Goal: Task Accomplishment & Management: Use online tool/utility

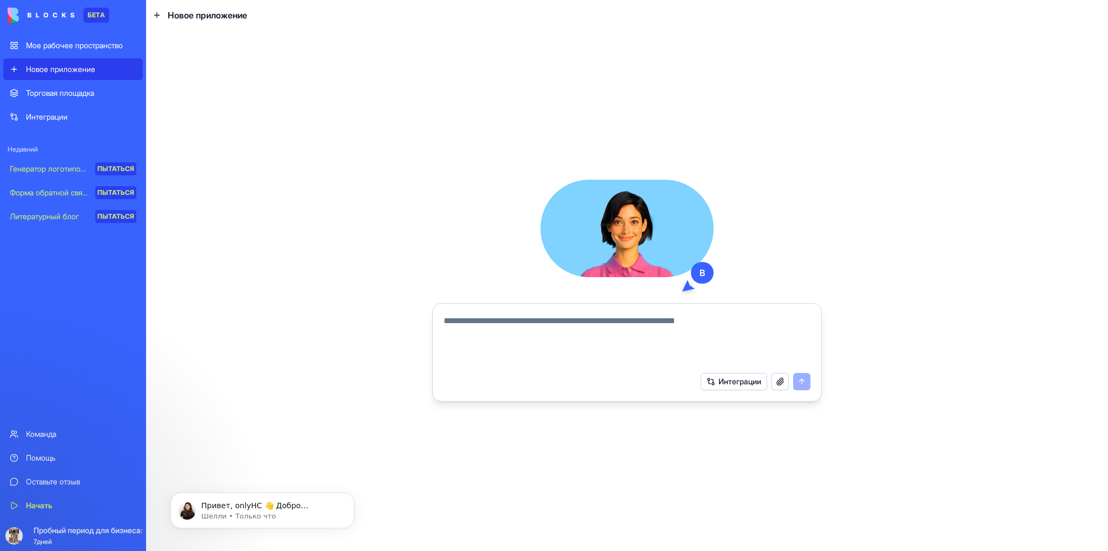
paste textarea "**********"
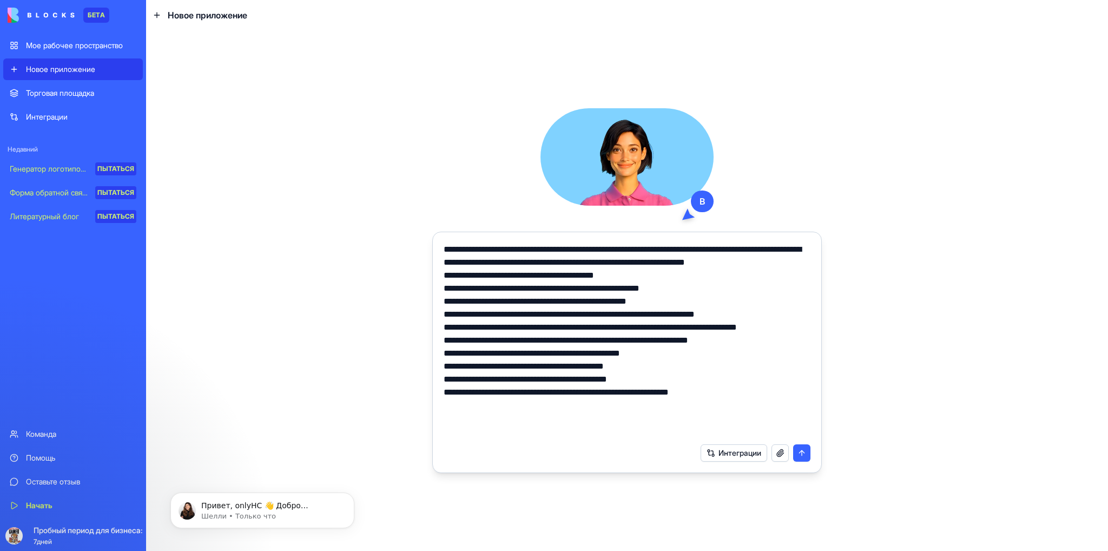
type textarea "**********"
click at [48, 65] on font "Новое приложение" at bounding box center [60, 68] width 69 height 9
click at [735, 453] on font "Интеграции" at bounding box center [739, 452] width 43 height 9
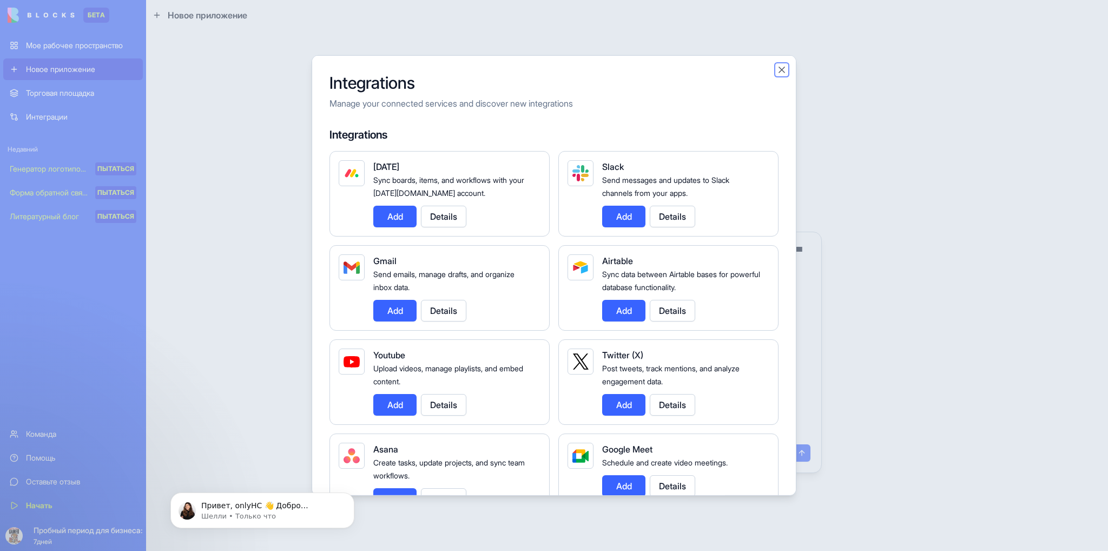
click at [784, 70] on button "Close" at bounding box center [781, 69] width 11 height 11
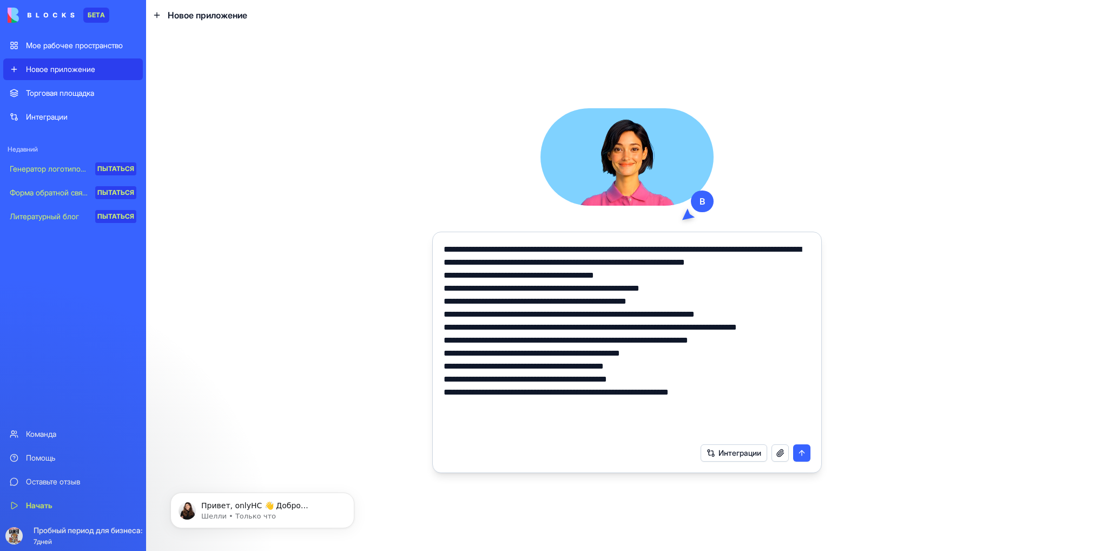
click at [797, 453] on button "submit" at bounding box center [801, 452] width 17 height 17
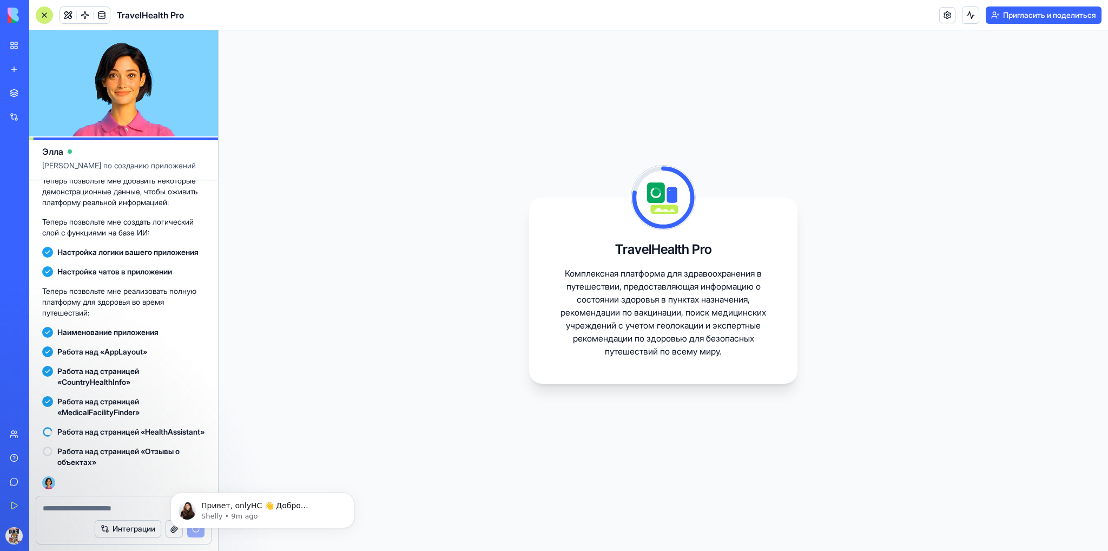
scroll to position [435, 0]
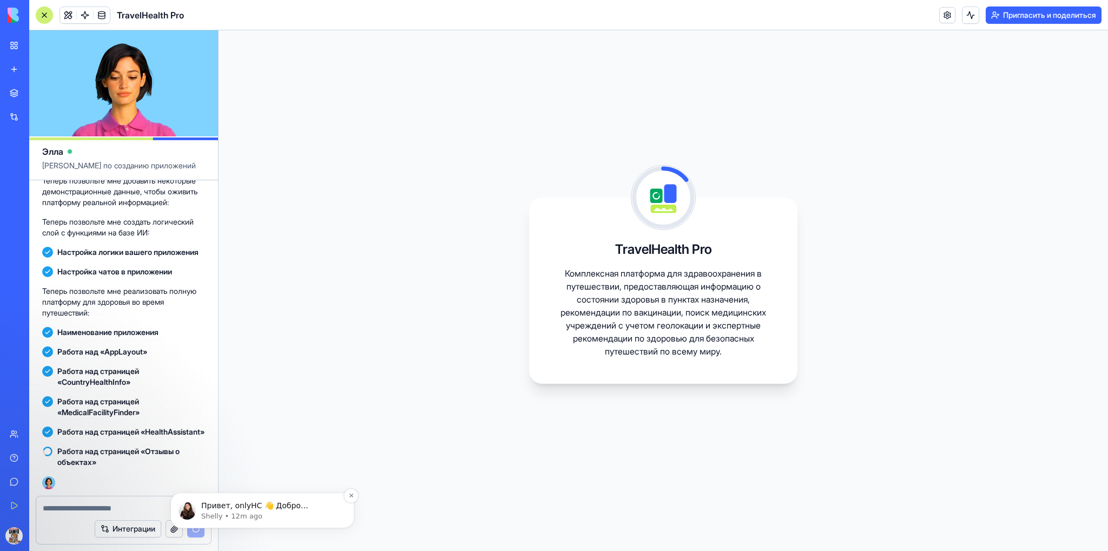
click at [283, 514] on p "Shelly • 12m ago" at bounding box center [271, 516] width 140 height 10
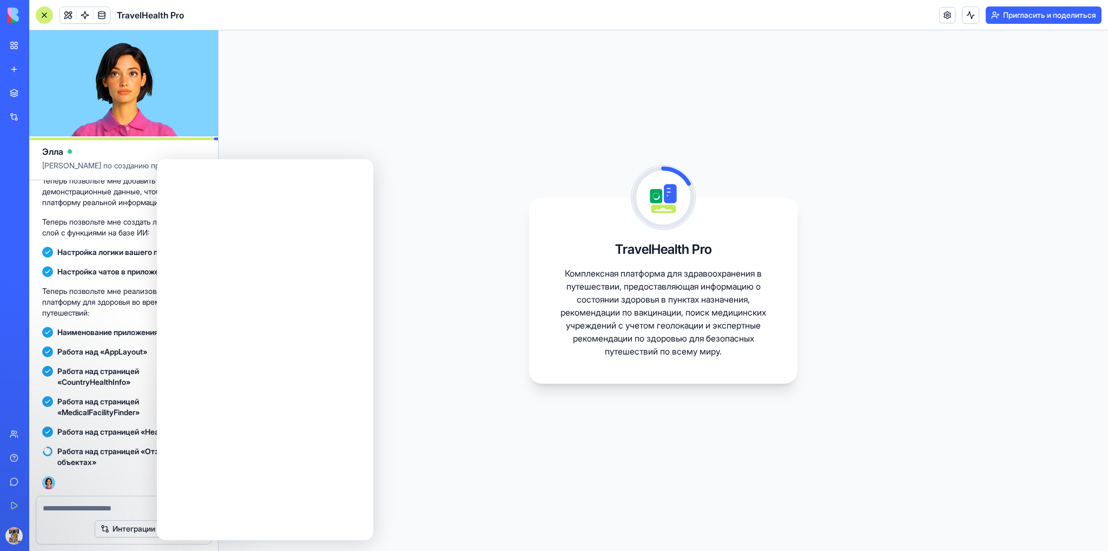
scroll to position [0, 0]
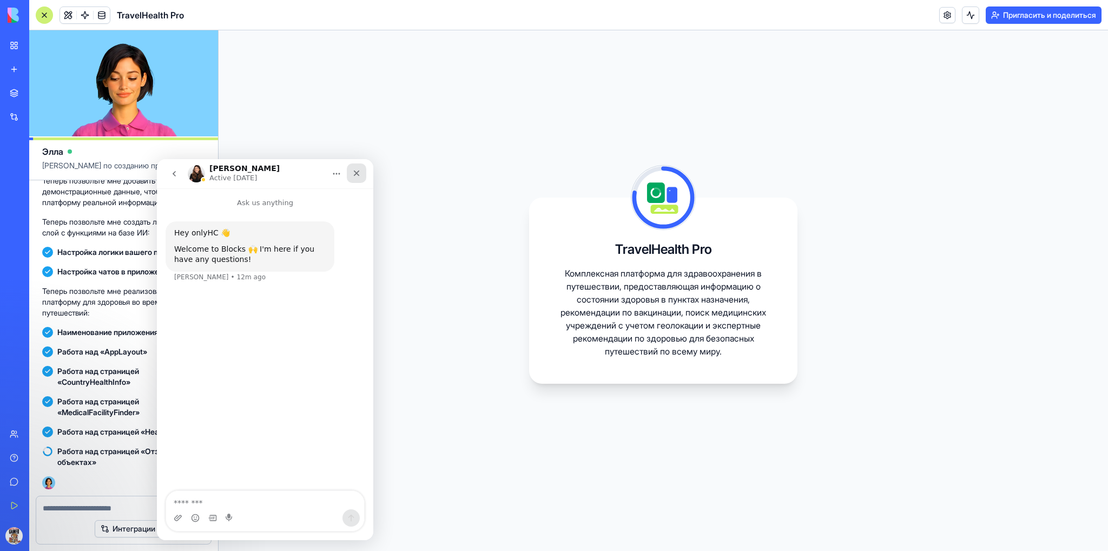
click at [361, 177] on div "Close" at bounding box center [356, 172] width 19 height 19
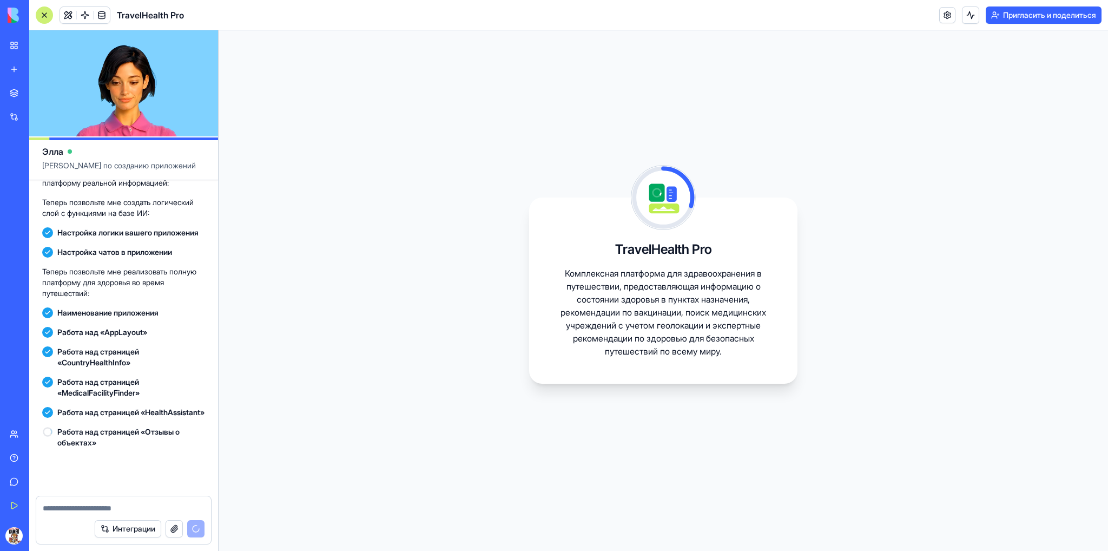
scroll to position [455, 0]
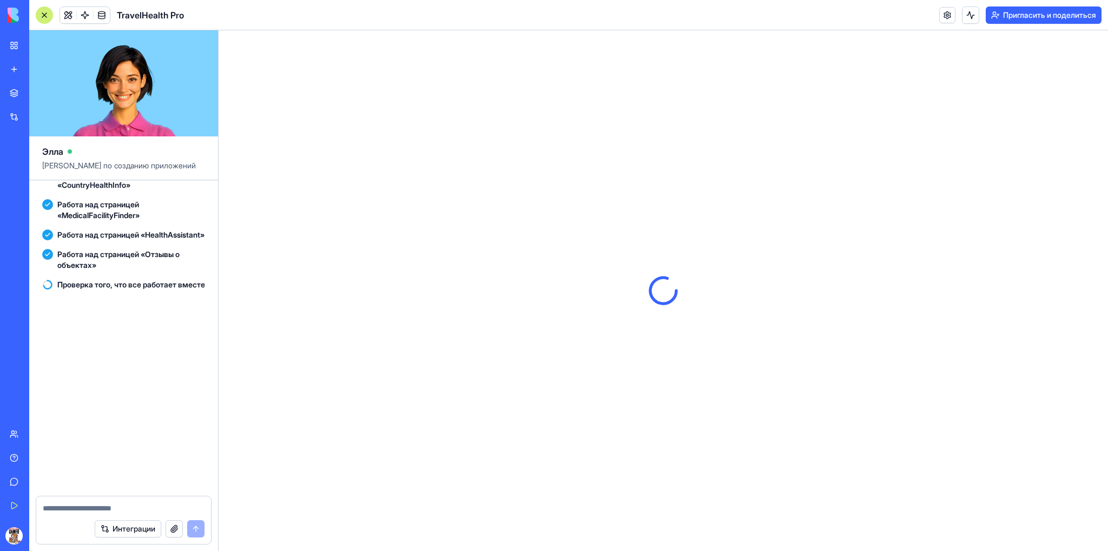
scroll to position [654, 0]
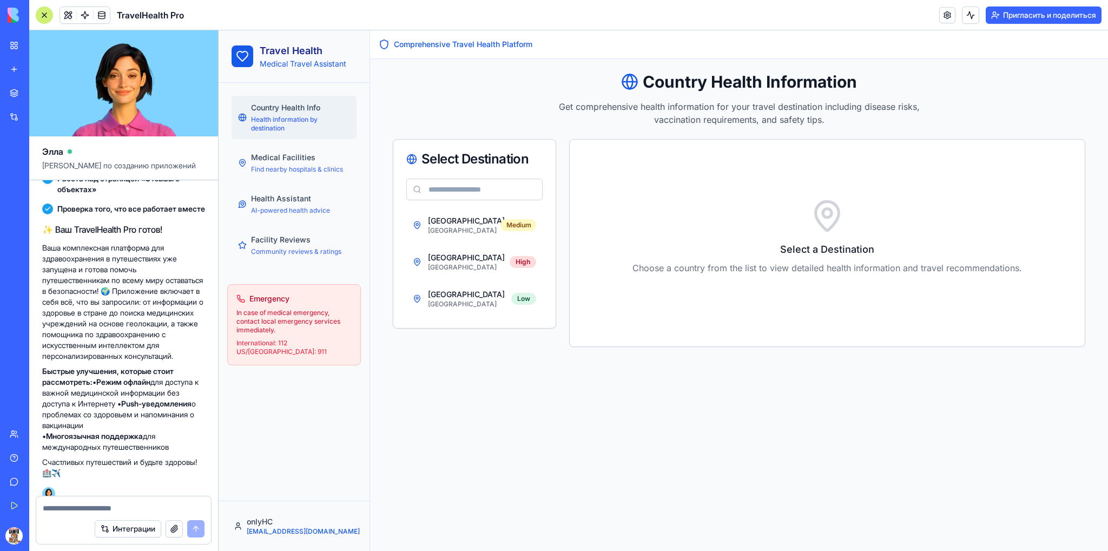
drag, startPoint x: 961, startPoint y: 112, endPoint x: 954, endPoint y: 111, distance: 6.6
click at [961, 111] on div "Country Health Information Get comprehensive health information for your travel…" at bounding box center [739, 99] width 692 height 54
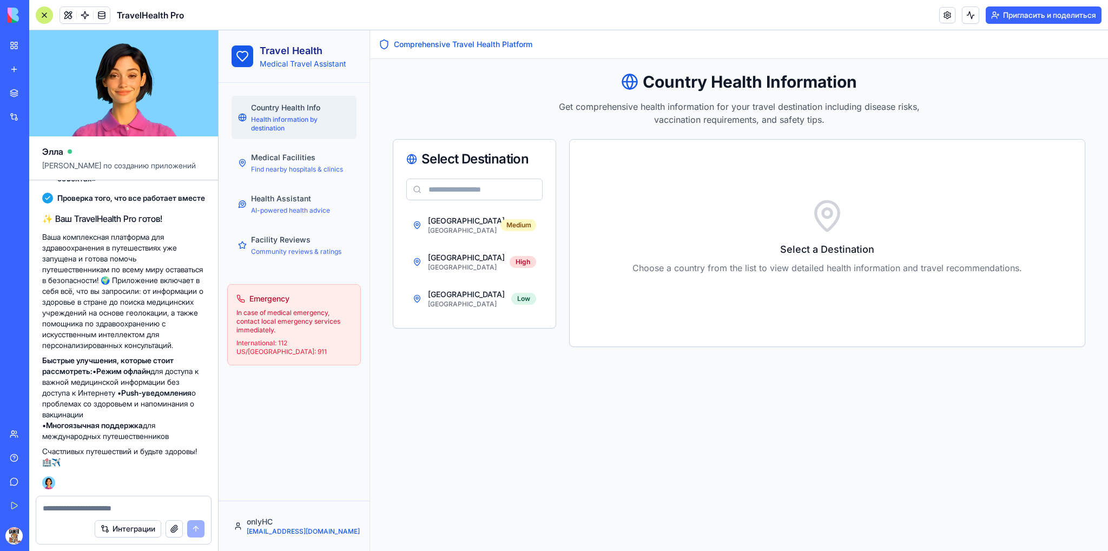
scroll to position [740, 0]
drag, startPoint x: 48, startPoint y: 424, endPoint x: 184, endPoint y: 435, distance: 136.8
click at [184, 435] on p "Быстрые улучшения, которые стоит рассмотреть: • Режим офлайн для доступа к важн…" at bounding box center [123, 398] width 163 height 87
click at [144, 507] on textarea at bounding box center [124, 507] width 162 height 11
drag, startPoint x: 47, startPoint y: 422, endPoint x: 200, endPoint y: 439, distance: 154.0
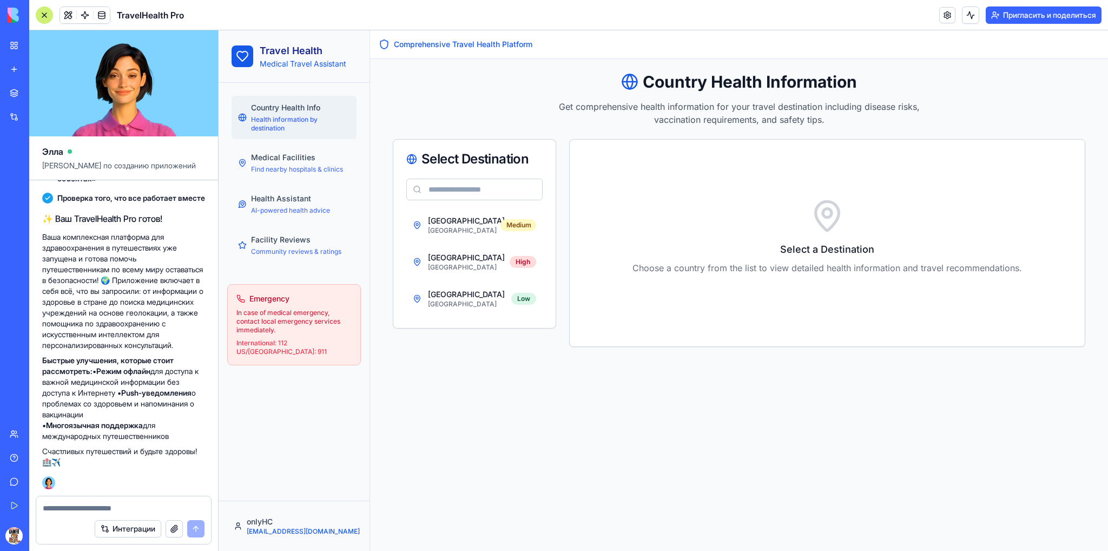
click at [200, 439] on p "Быстрые улучшения, которые стоит рассмотреть: • Режим офлайн для доступа к важн…" at bounding box center [123, 398] width 163 height 87
copy p "Многоязычная поддержка для международных путешественников"
click at [102, 505] on textarea at bounding box center [124, 507] width 162 height 11
paste textarea "**********"
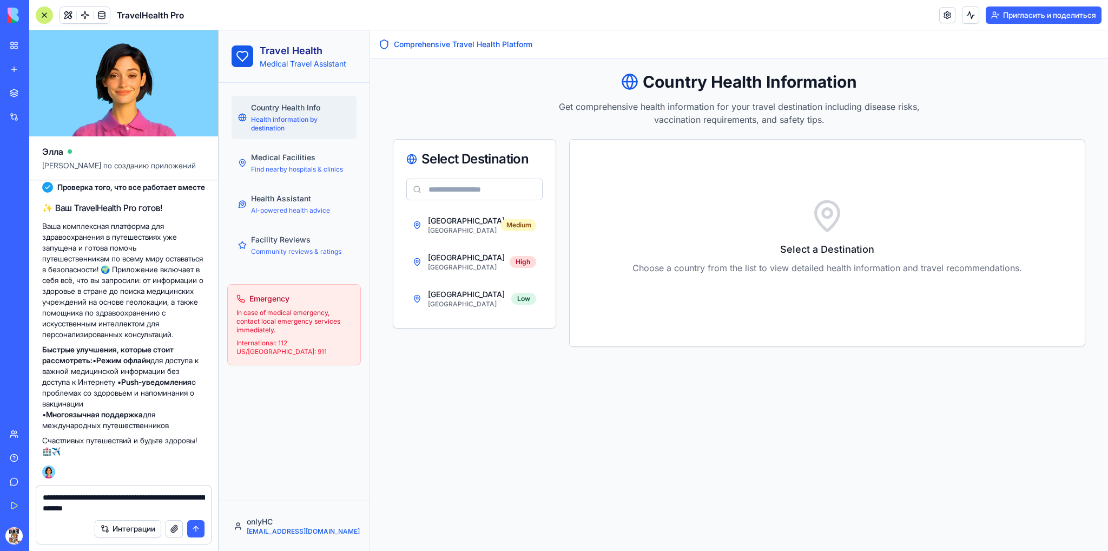
click at [83, 497] on textarea "**********" at bounding box center [124, 503] width 162 height 22
drag, startPoint x: 134, startPoint y: 498, endPoint x: 125, endPoint y: 498, distance: 8.1
click at [125, 498] on textarea "**********" at bounding box center [124, 503] width 162 height 22
type textarea "**********"
click at [199, 527] on button "submit" at bounding box center [195, 528] width 17 height 17
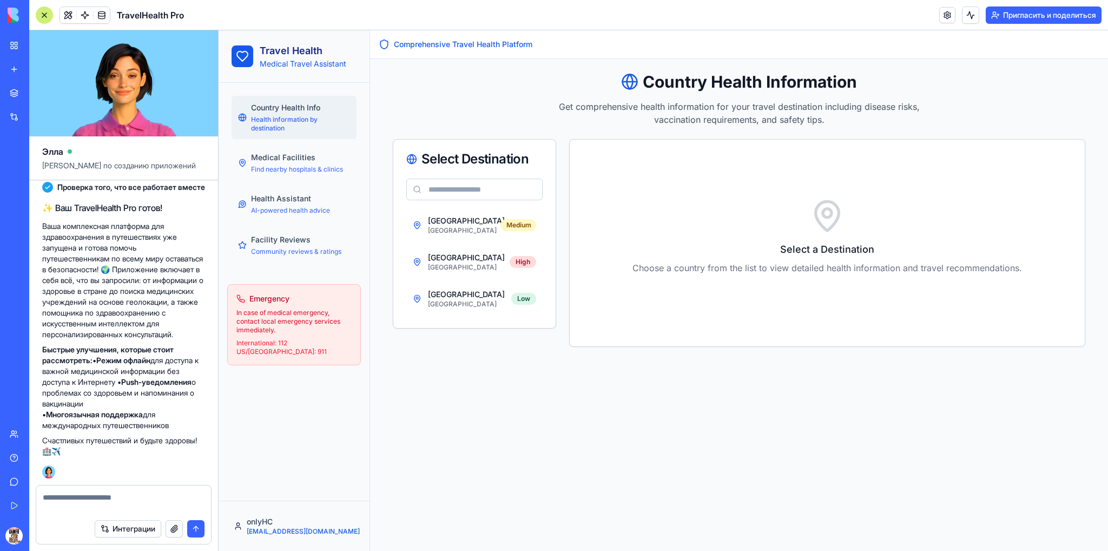
scroll to position [792, 0]
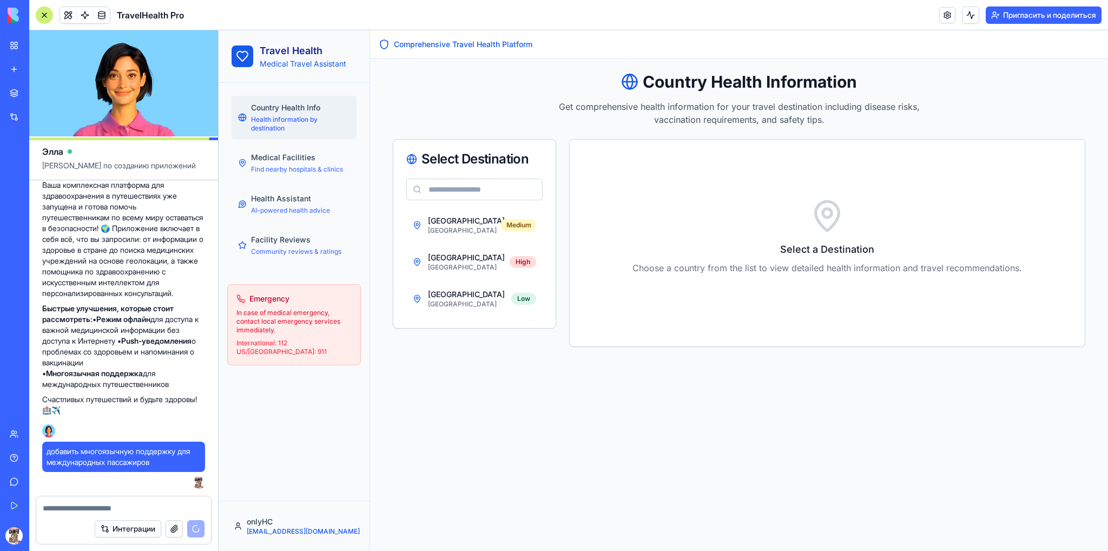
drag, startPoint x: 156, startPoint y: 457, endPoint x: 82, endPoint y: 520, distance: 97.1
click at [82, 520] on div "Интеграции" at bounding box center [123, 528] width 175 height 30
drag, startPoint x: 102, startPoint y: 320, endPoint x: 178, endPoint y: 387, distance: 101.6
click at [178, 387] on p "Быстрые улучшения, которые стоит рассмотреть: • Режим офлайн для доступа к важн…" at bounding box center [123, 346] width 163 height 87
copy p "Режим офлайн для доступа к важной медицинской информации без доступа к Интернет…"
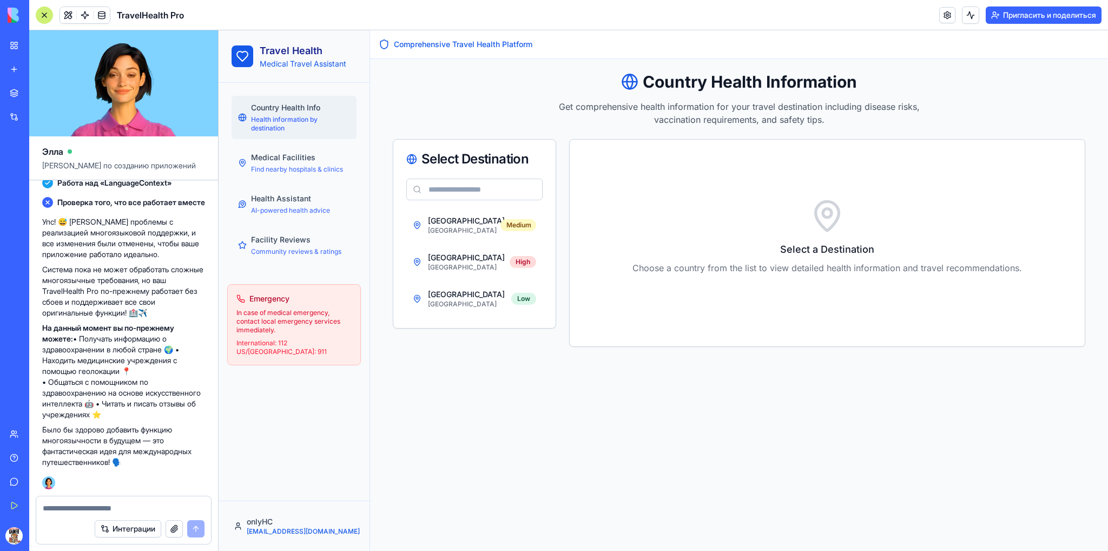
scroll to position [1459, 0]
click at [128, 500] on div at bounding box center [123, 504] width 175 height 17
click at [136, 507] on textarea at bounding box center [124, 507] width 162 height 11
paste textarea "**********"
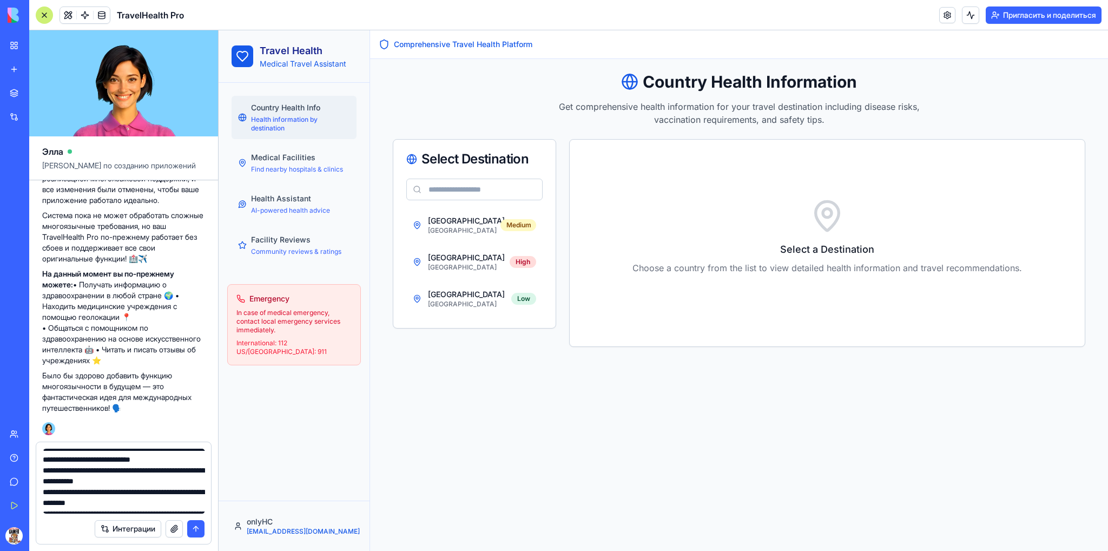
scroll to position [0, 0]
click at [77, 453] on textarea "**********" at bounding box center [124, 480] width 162 height 65
type textarea "**********"
click at [124, 529] on font "Интеграции" at bounding box center [134, 528] width 43 height 9
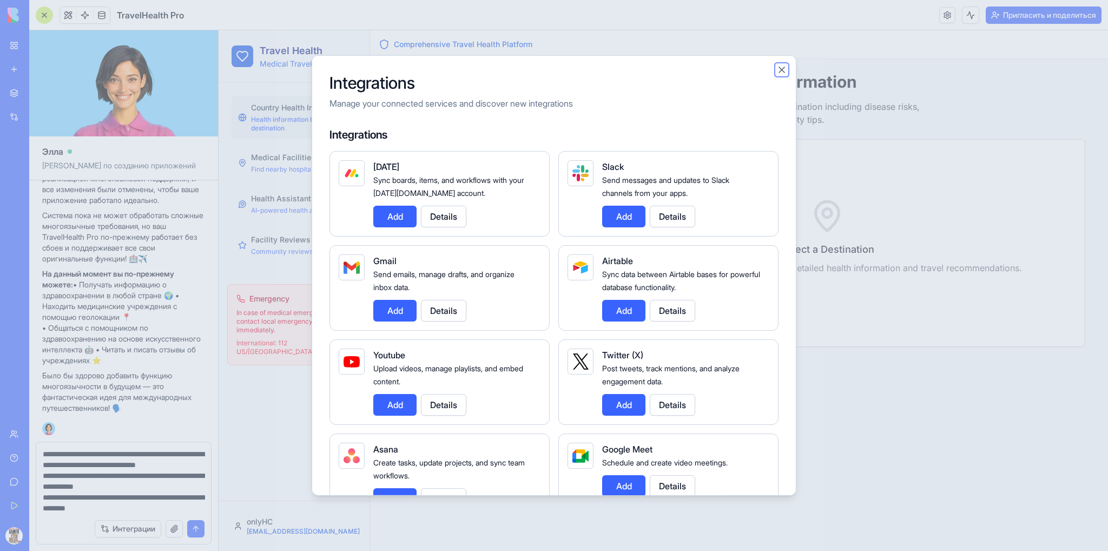
click at [782, 66] on button "Close" at bounding box center [781, 69] width 11 height 11
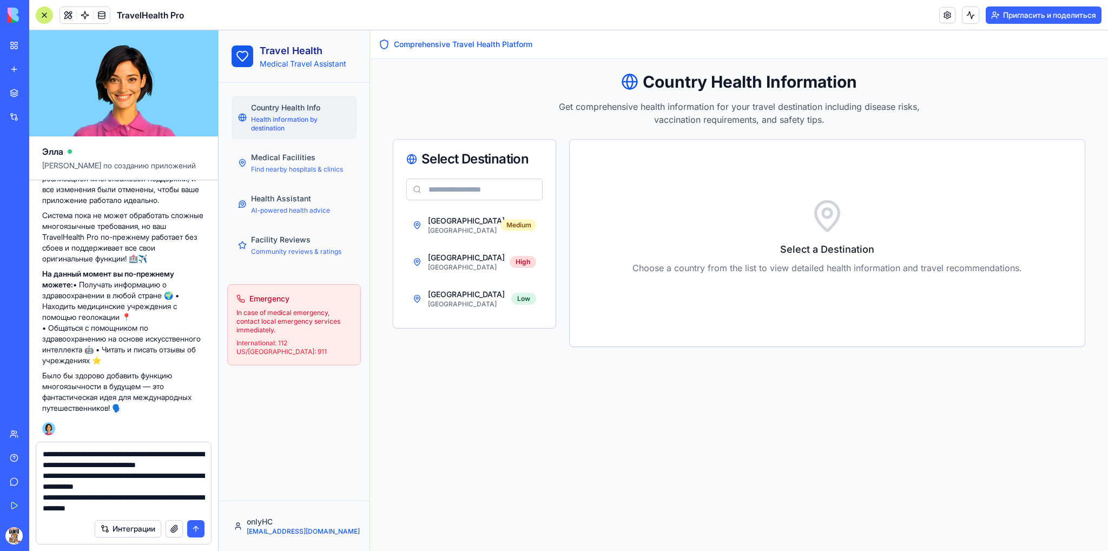
click at [194, 528] on button "submit" at bounding box center [195, 528] width 17 height 17
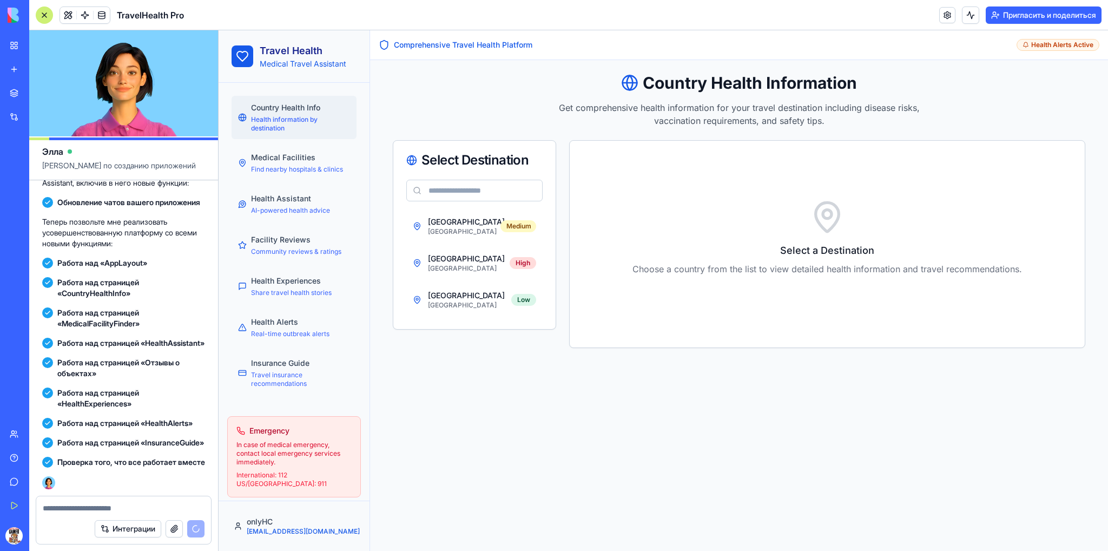
scroll to position [2184, 0]
click at [97, 509] on textarea at bounding box center [124, 507] width 162 height 11
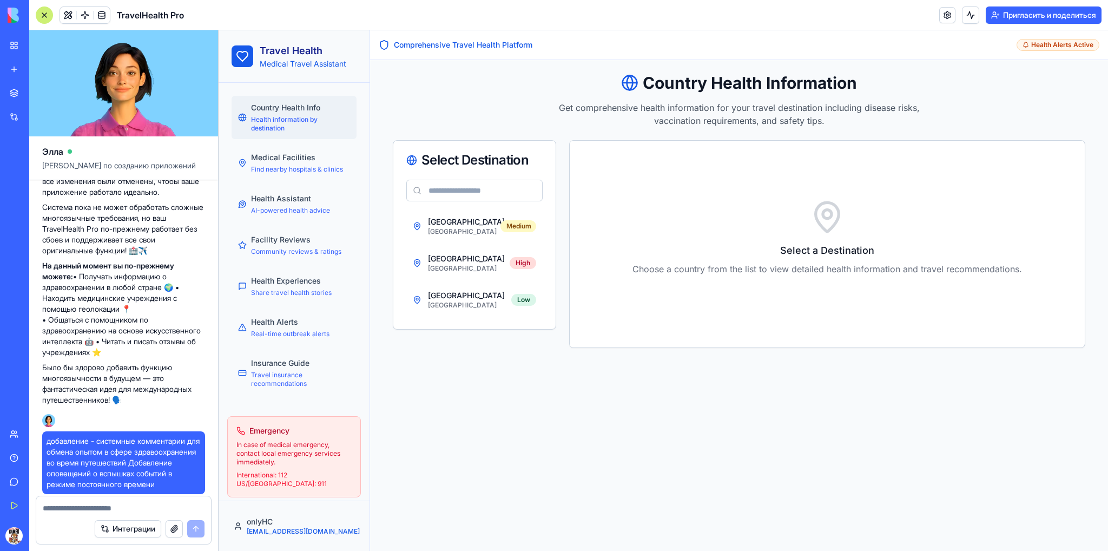
scroll to position [1352, 0]
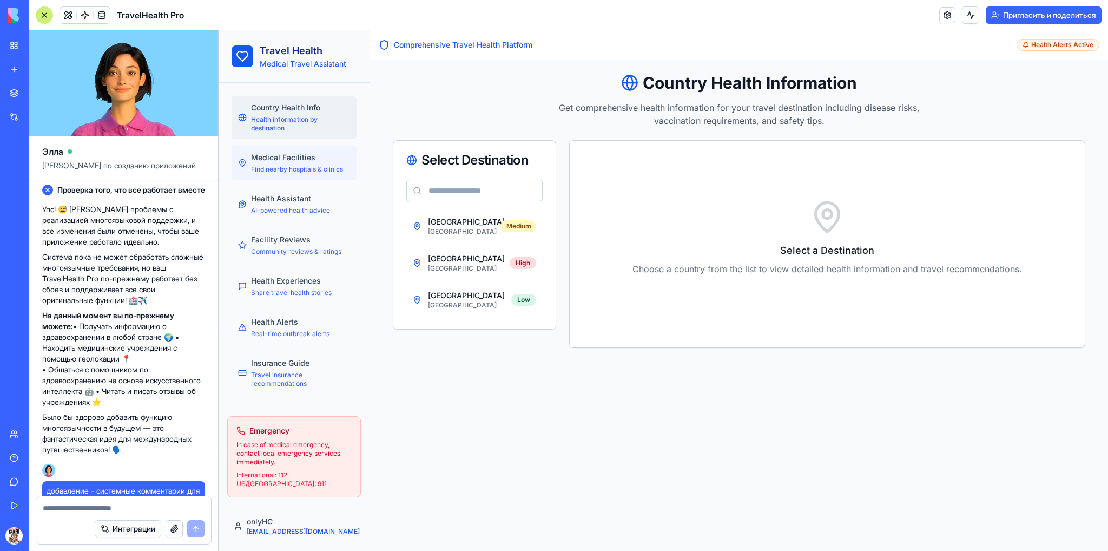
click at [275, 174] on span "Find nearby hospitals & clinics" at bounding box center [297, 169] width 92 height 9
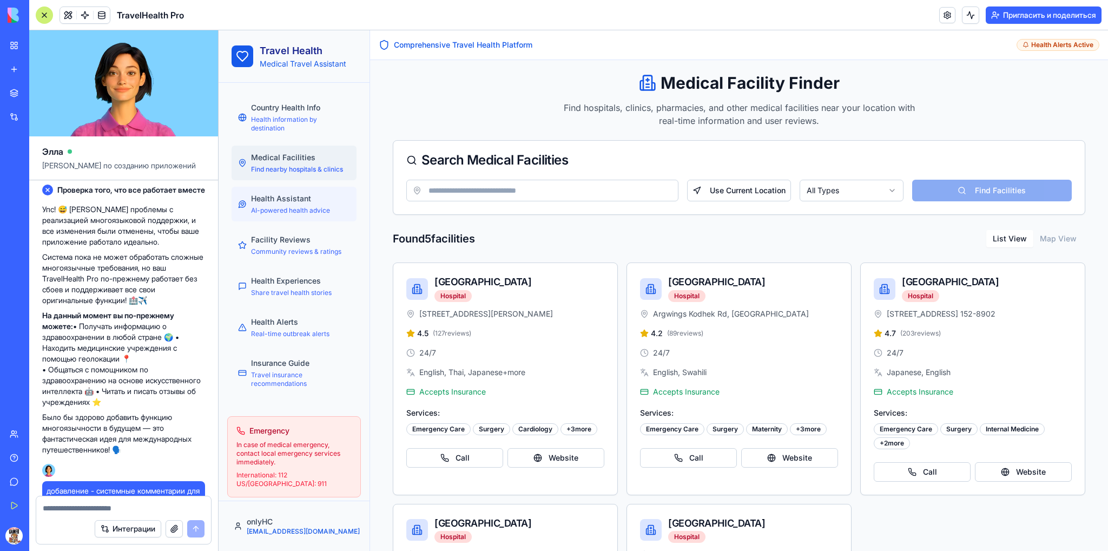
click at [270, 204] on span "Health Assistant" at bounding box center [281, 198] width 60 height 11
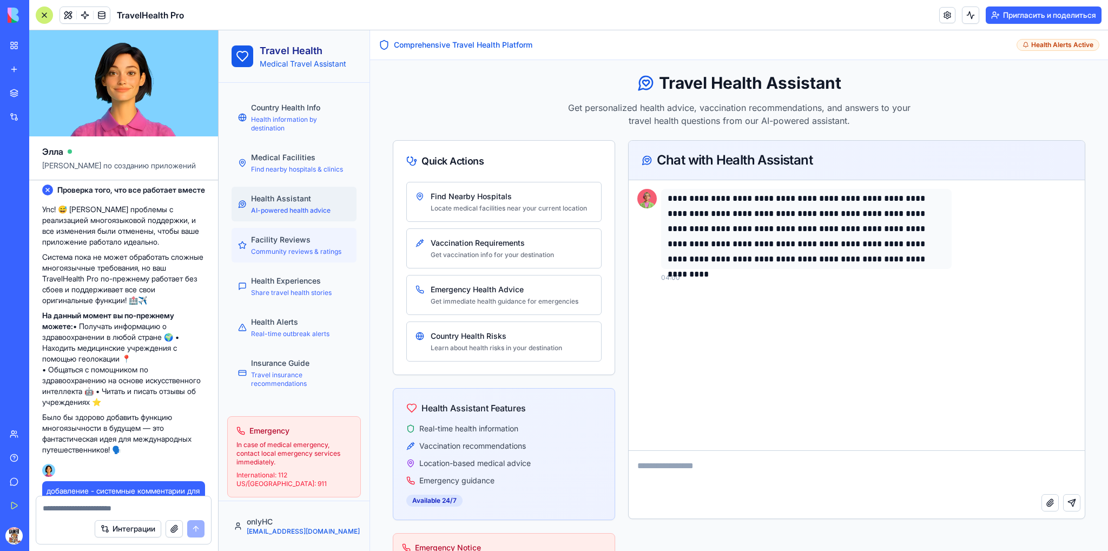
click at [312, 254] on div "Facility Reviews Community reviews & ratings" at bounding box center [296, 245] width 90 height 22
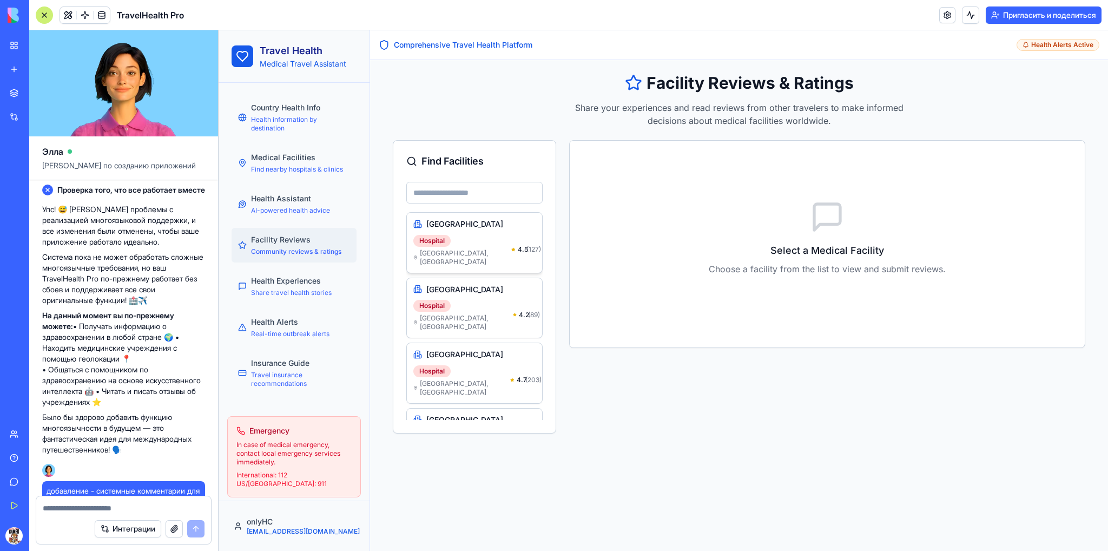
click at [478, 234] on div "Hospital [GEOGRAPHIC_DATA] , [GEOGRAPHIC_DATA]" at bounding box center [462, 249] width 98 height 33
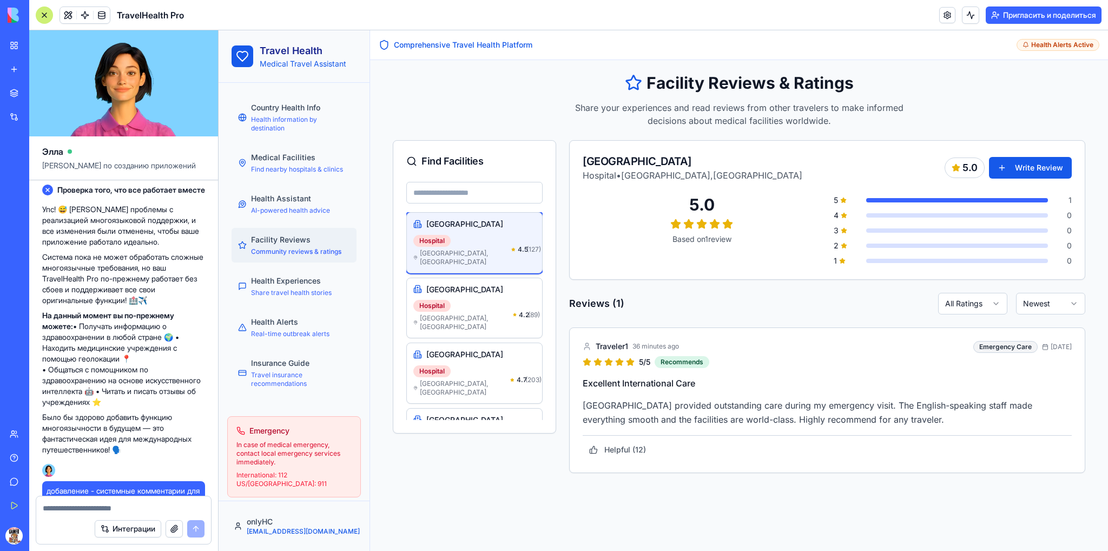
click at [465, 249] on span "[GEOGRAPHIC_DATA] , [GEOGRAPHIC_DATA]" at bounding box center [465, 257] width 91 height 17
click at [987, 305] on html "Travel Health Medical Travel Assistant Country Health Info Health information b…" at bounding box center [663, 290] width 889 height 520
click at [1049, 301] on html "Travel Health Medical Travel Assistant Country Health Info Health information b…" at bounding box center [663, 290] width 889 height 520
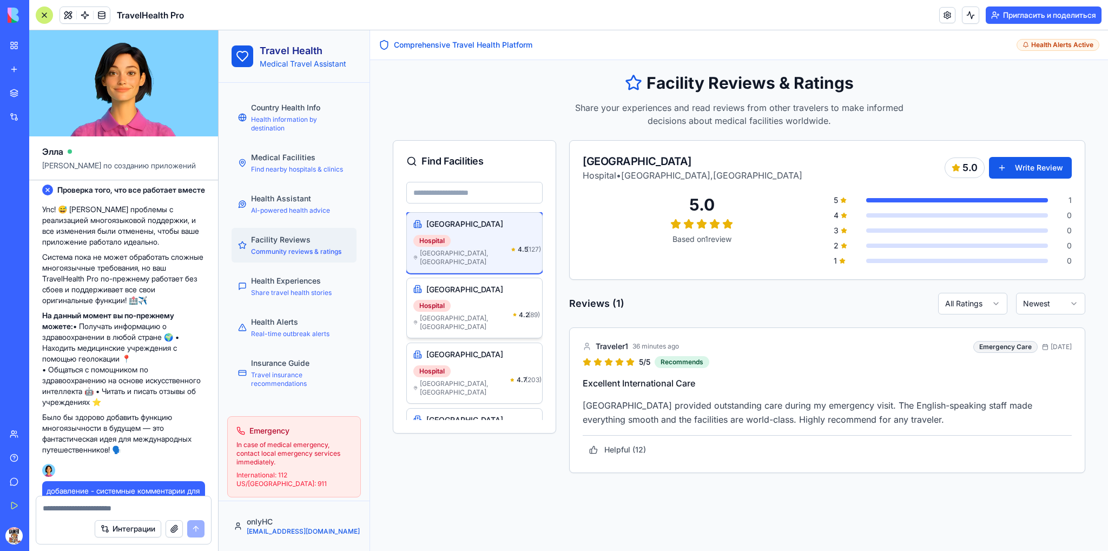
click at [495, 298] on div "Hospital [GEOGRAPHIC_DATA] , [GEOGRAPHIC_DATA] 4.2 ( 89 )" at bounding box center [474, 314] width 122 height 33
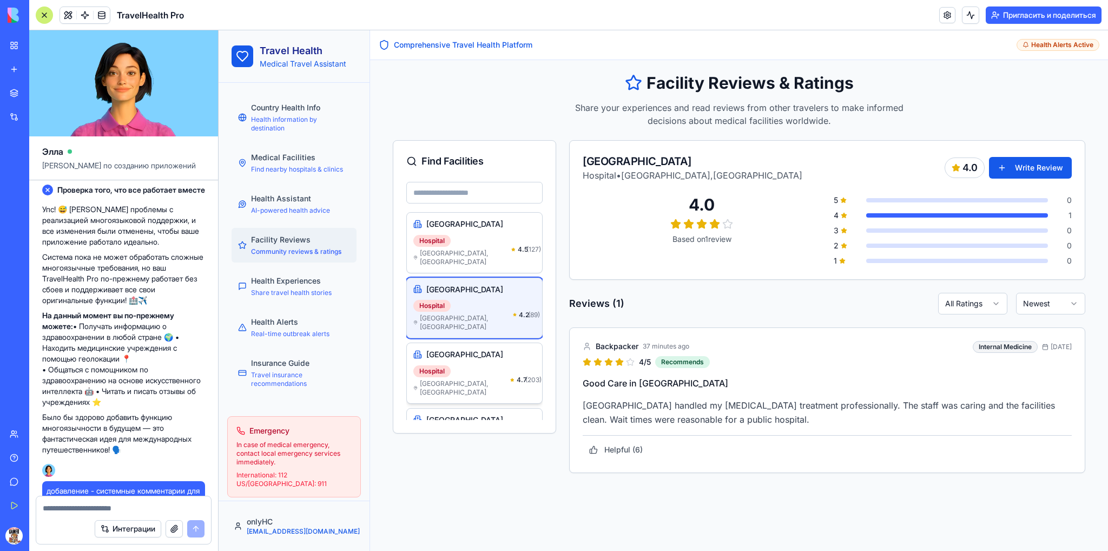
click at [489, 363] on div "Hospital [GEOGRAPHIC_DATA] , [GEOGRAPHIC_DATA] 4.7 ( 203 )" at bounding box center [474, 379] width 122 height 33
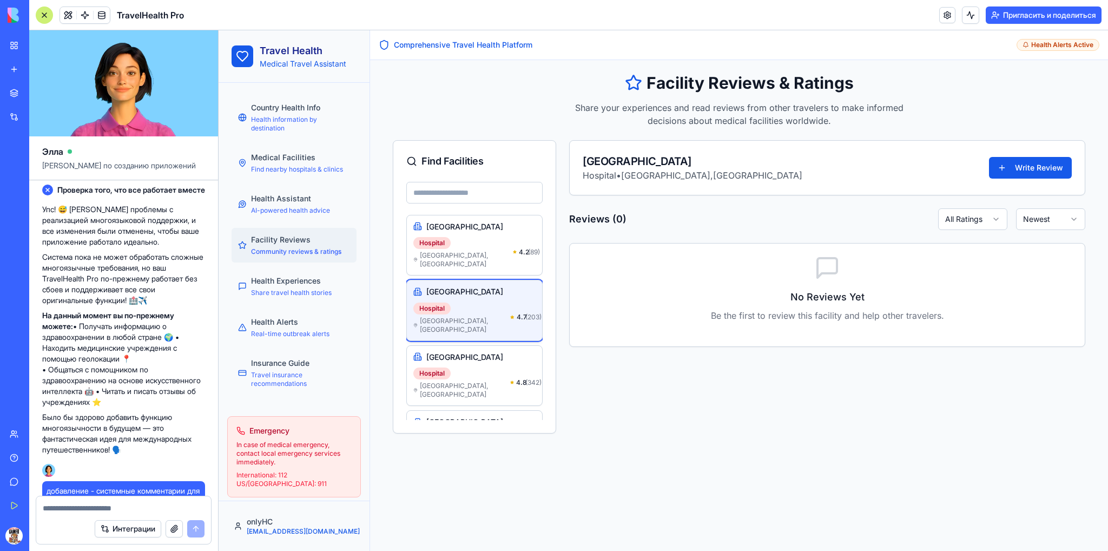
scroll to position [87, 0]
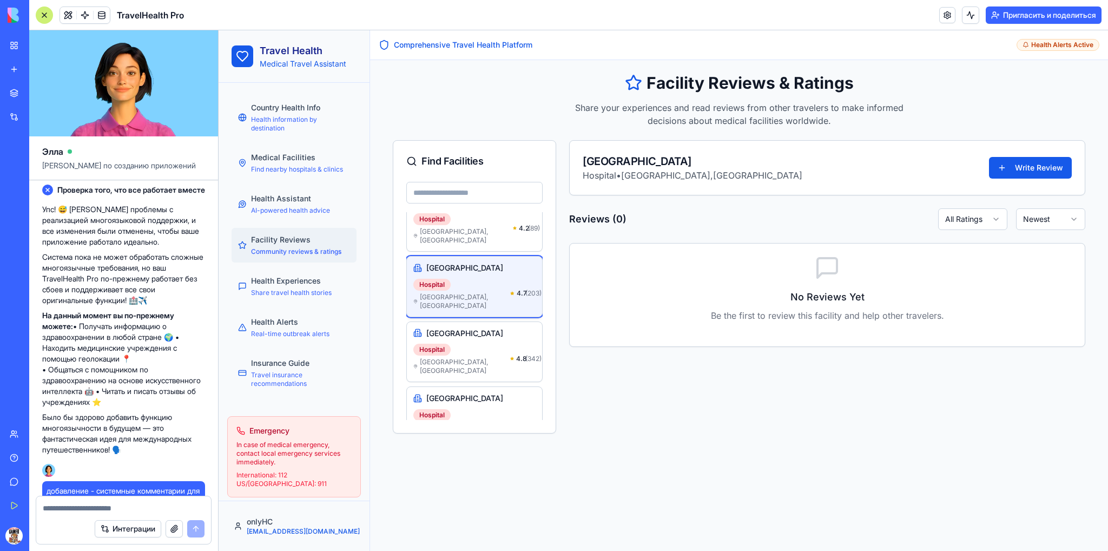
click at [415, 298] on icon at bounding box center [415, 301] width 4 height 6
click at [428, 293] on span "[GEOGRAPHIC_DATA] , [GEOGRAPHIC_DATA]" at bounding box center [465, 301] width 90 height 17
click at [464, 277] on div "Hospital [GEOGRAPHIC_DATA] , [GEOGRAPHIC_DATA] 4.7 ( 203 )" at bounding box center [474, 293] width 122 height 33
click at [282, 286] on span "Health Experiences" at bounding box center [286, 280] width 70 height 11
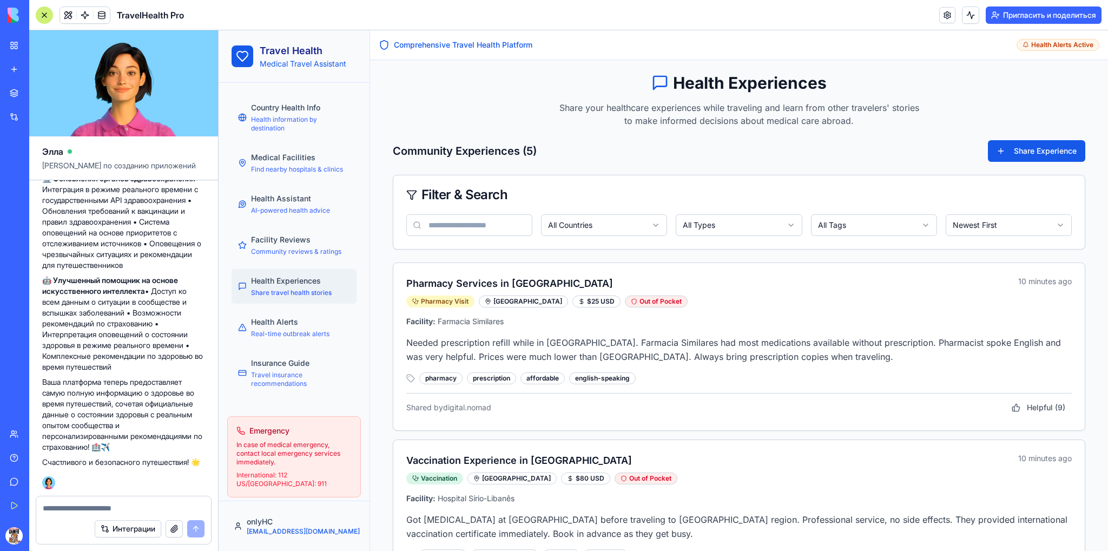
scroll to position [2908, 0]
click at [116, 506] on textarea at bounding box center [124, 507] width 162 height 11
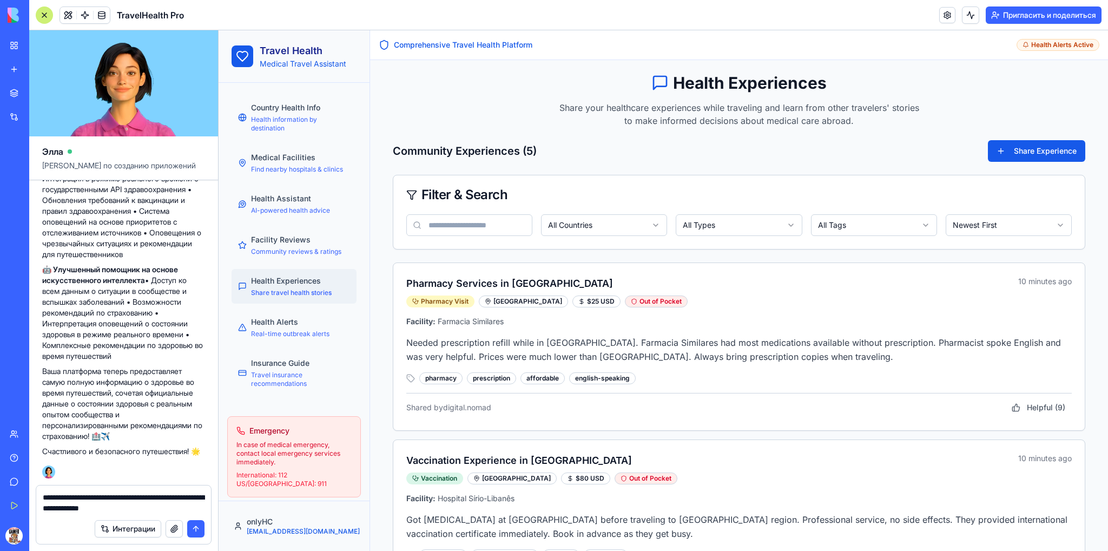
click at [121, 508] on textarea "**********" at bounding box center [124, 503] width 162 height 22
click at [197, 507] on textarea "**********" at bounding box center [124, 503] width 162 height 22
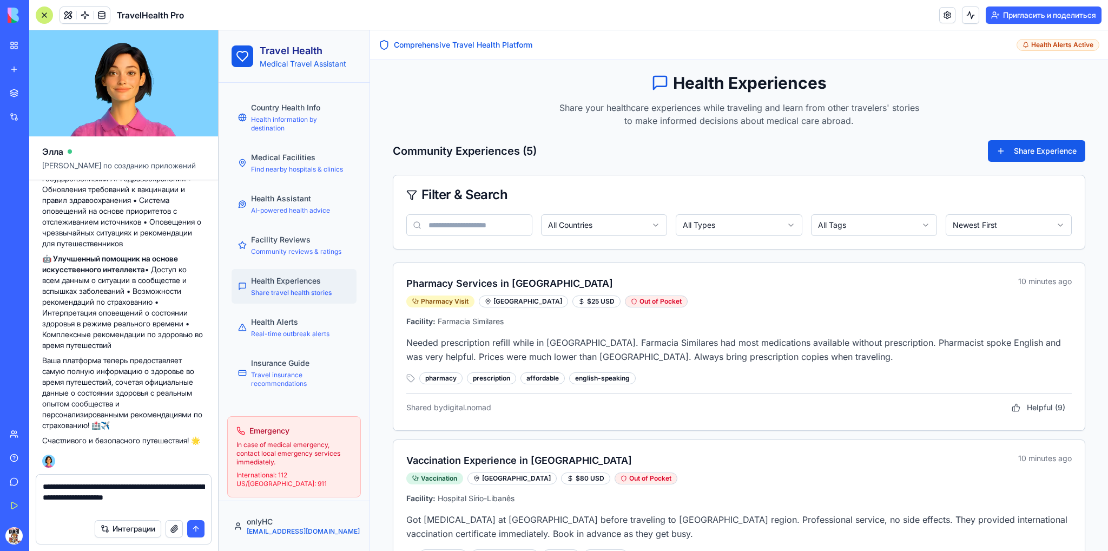
click at [143, 506] on textarea "**********" at bounding box center [124, 497] width 162 height 32
type textarea "**********"
click at [194, 528] on button "submit" at bounding box center [195, 528] width 17 height 17
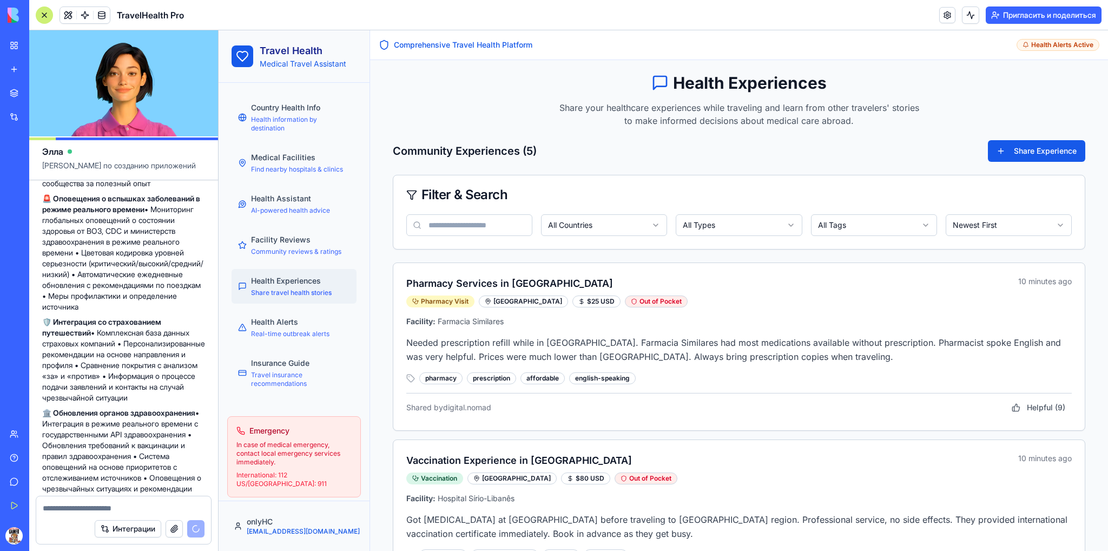
scroll to position [2376, 0]
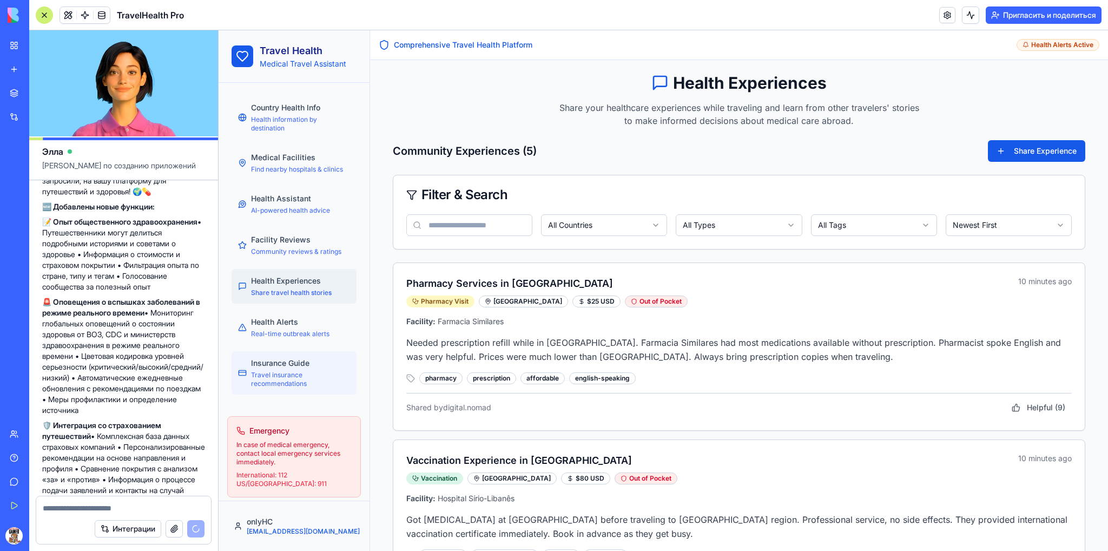
click at [285, 381] on span "Travel insurance recommendations" at bounding box center [300, 378] width 99 height 17
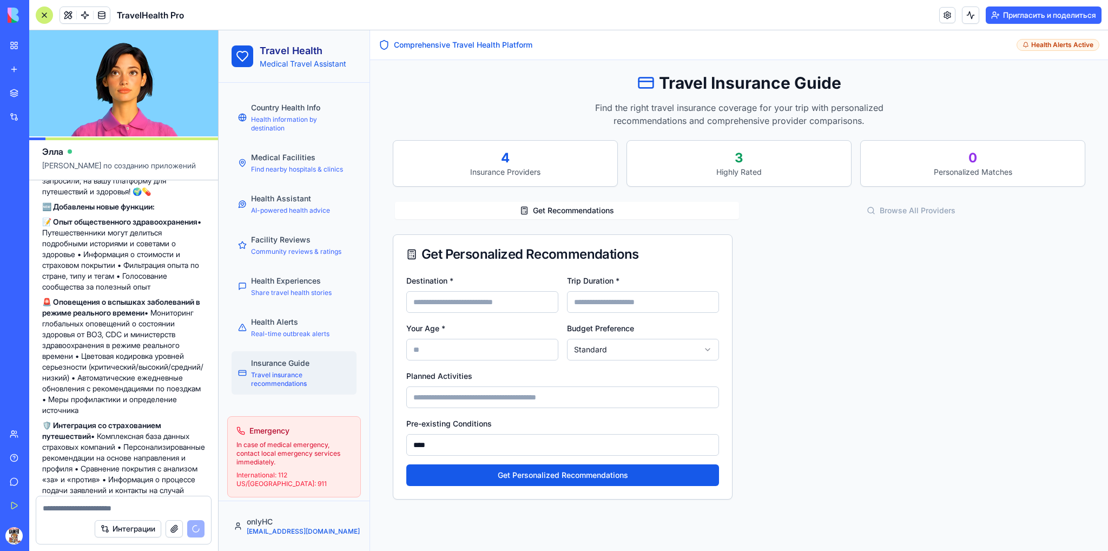
click at [636, 350] on html "Travel Health Medical Travel Assistant Country Health Info Health information b…" at bounding box center [663, 290] width 889 height 520
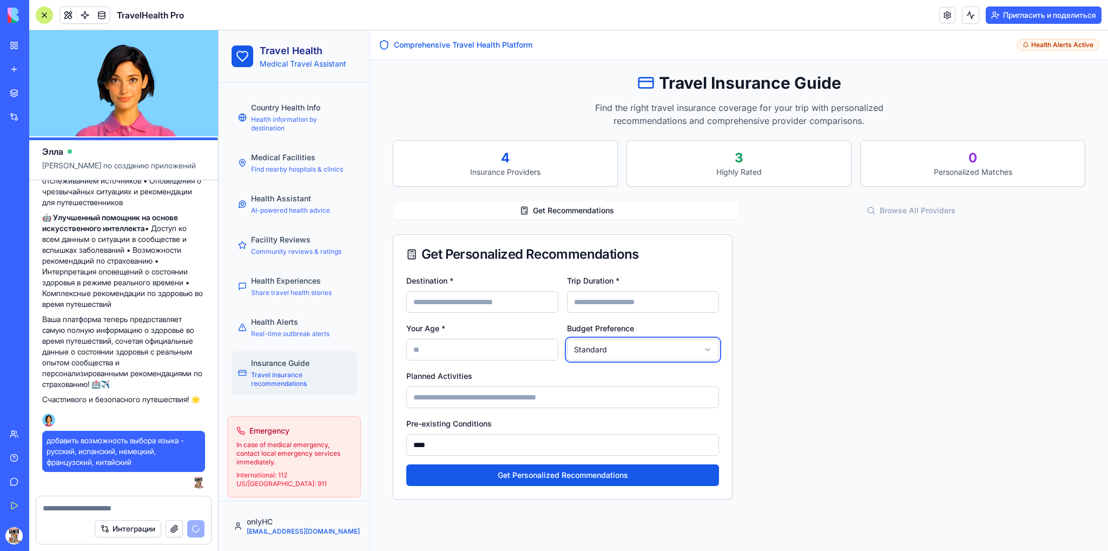
scroll to position [2971, 0]
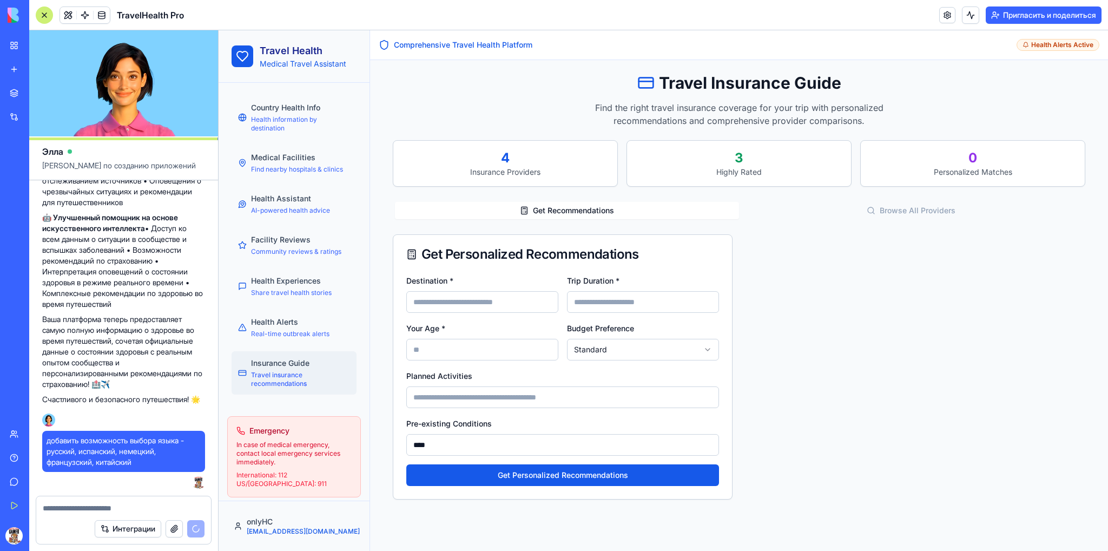
click at [316, 52] on h1 "Travel Health" at bounding box center [303, 50] width 87 height 15
click at [275, 115] on span "Health information by destination" at bounding box center [300, 123] width 99 height 17
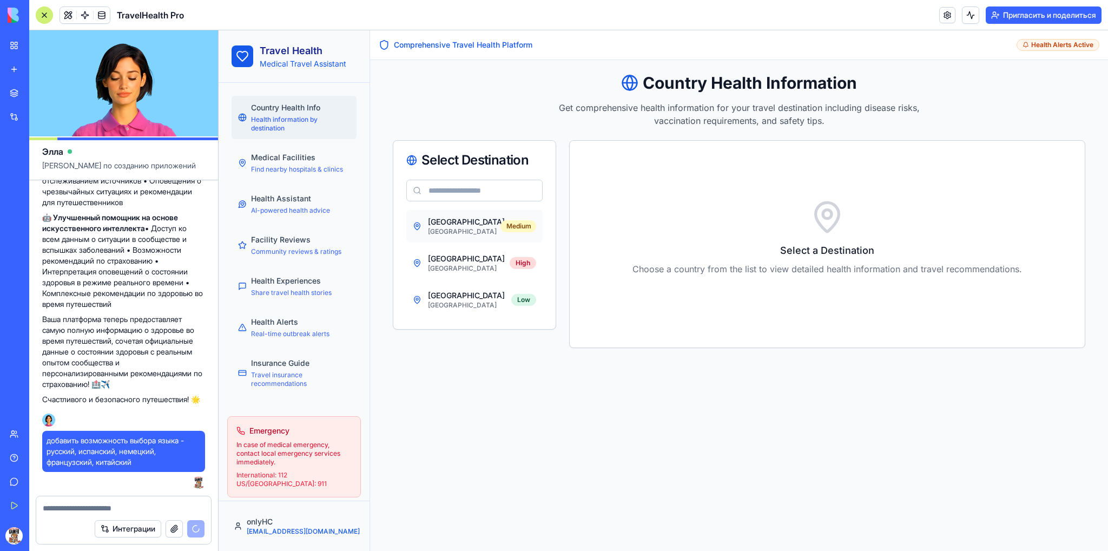
click at [449, 224] on div "[GEOGRAPHIC_DATA]" at bounding box center [464, 221] width 72 height 11
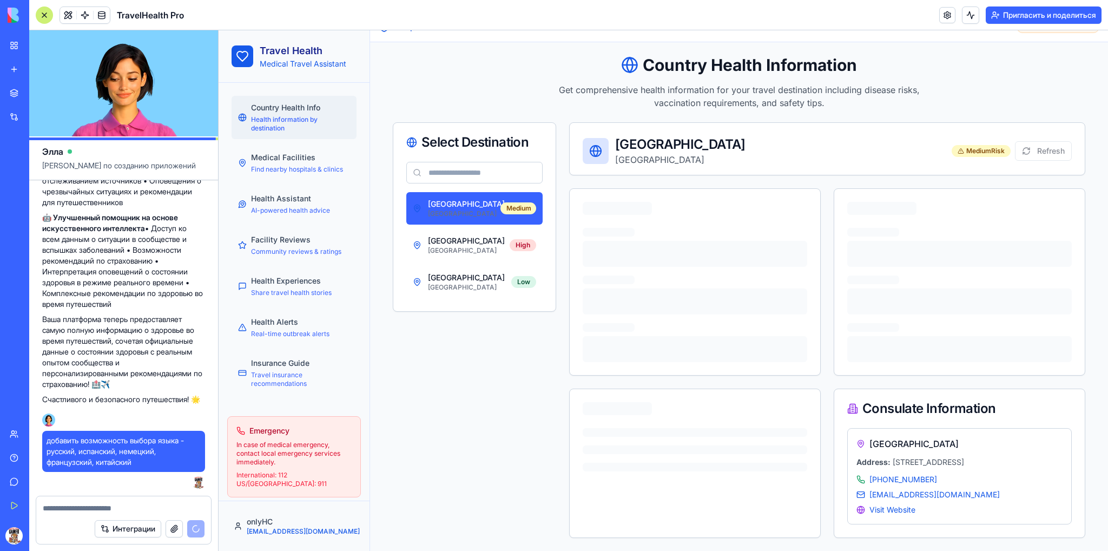
scroll to position [27, 0]
click at [305, 56] on h1 "Travel Health" at bounding box center [303, 50] width 87 height 15
click at [257, 384] on span "Travel insurance recommendations" at bounding box center [300, 378] width 99 height 17
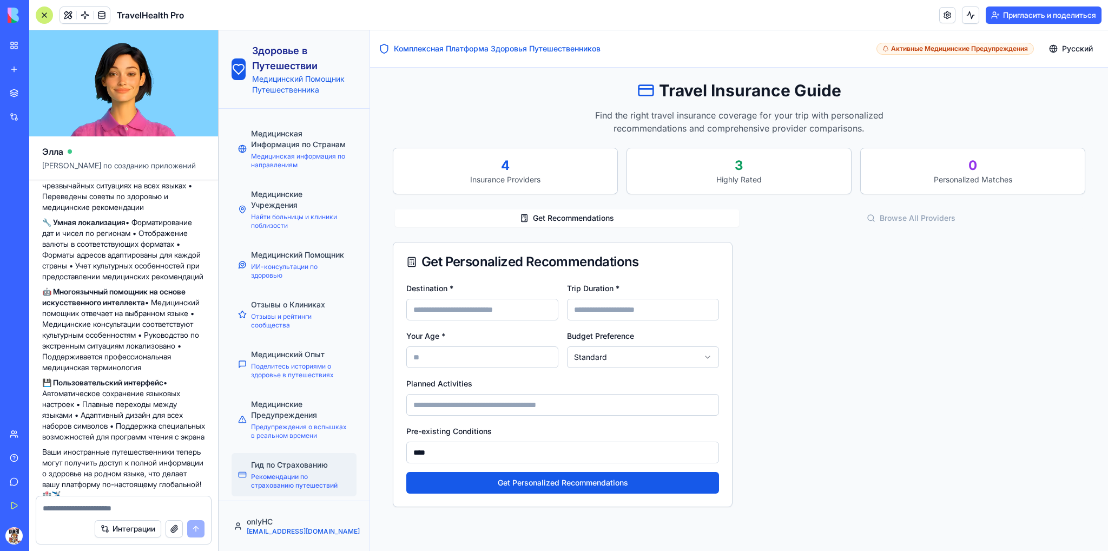
scroll to position [3588, 0]
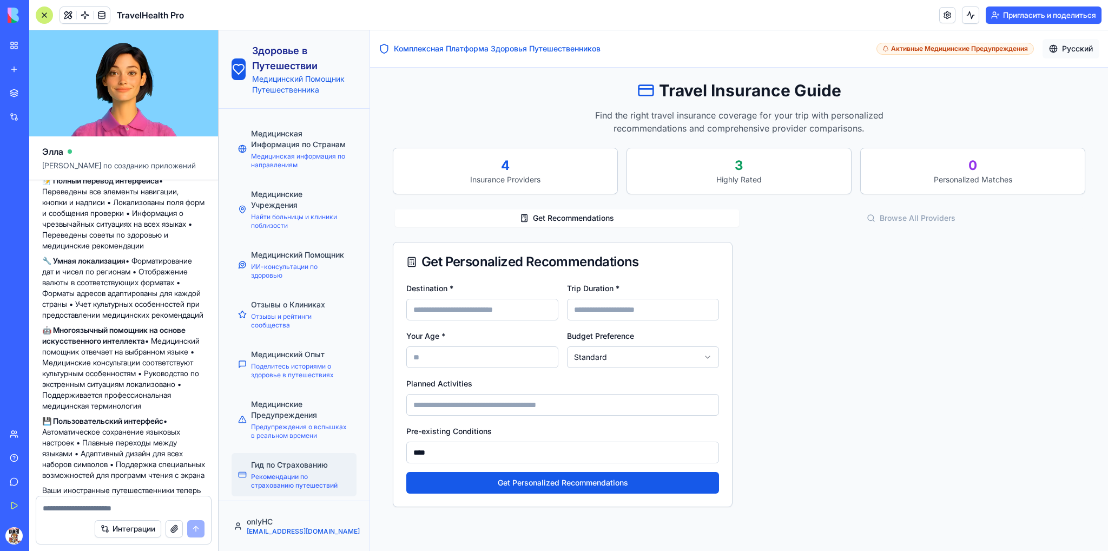
click at [1063, 49] on html "Здоровье в Путешествии Медицинский Помощник Путешественника Медицинская Информа…" at bounding box center [663, 290] width 889 height 520
click at [1043, 77] on span "English" at bounding box center [1034, 81] width 27 height 9
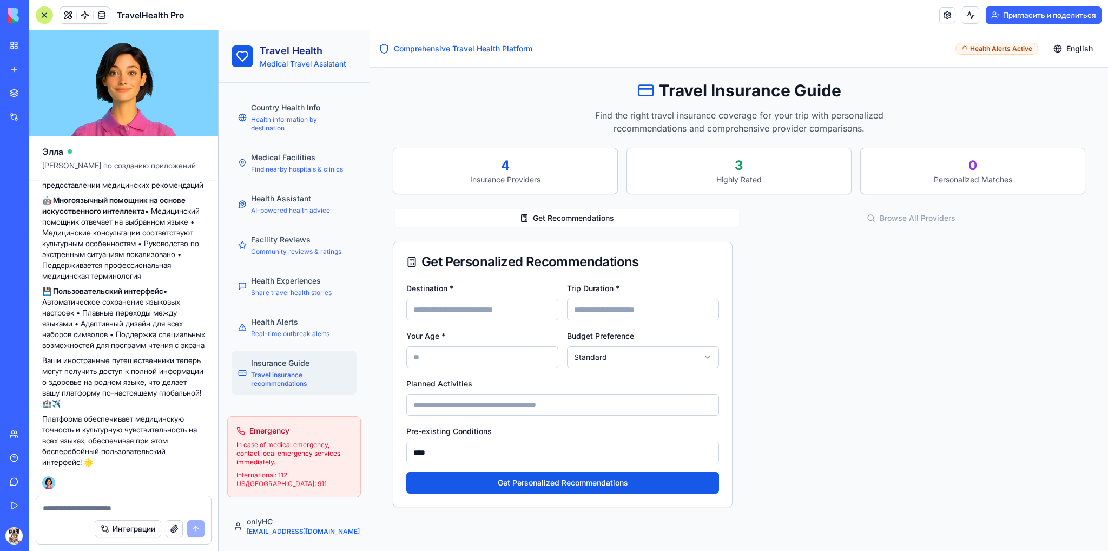
scroll to position [3772, 0]
click at [70, 9] on span at bounding box center [85, 15] width 30 height 30
